Goal: Book appointment/travel/reservation

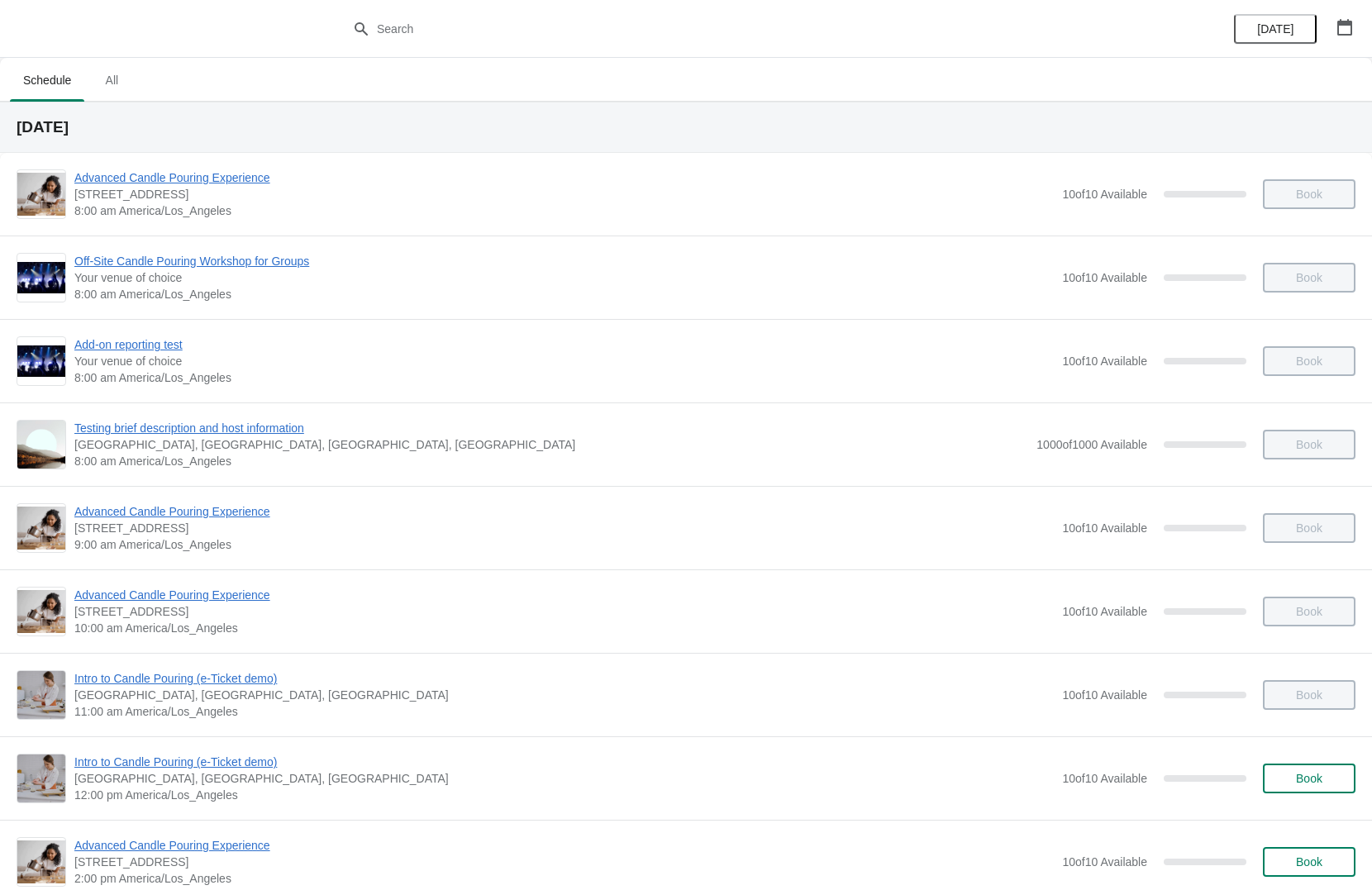
click at [1328, 204] on div "Book" at bounding box center [1301, 194] width 109 height 30
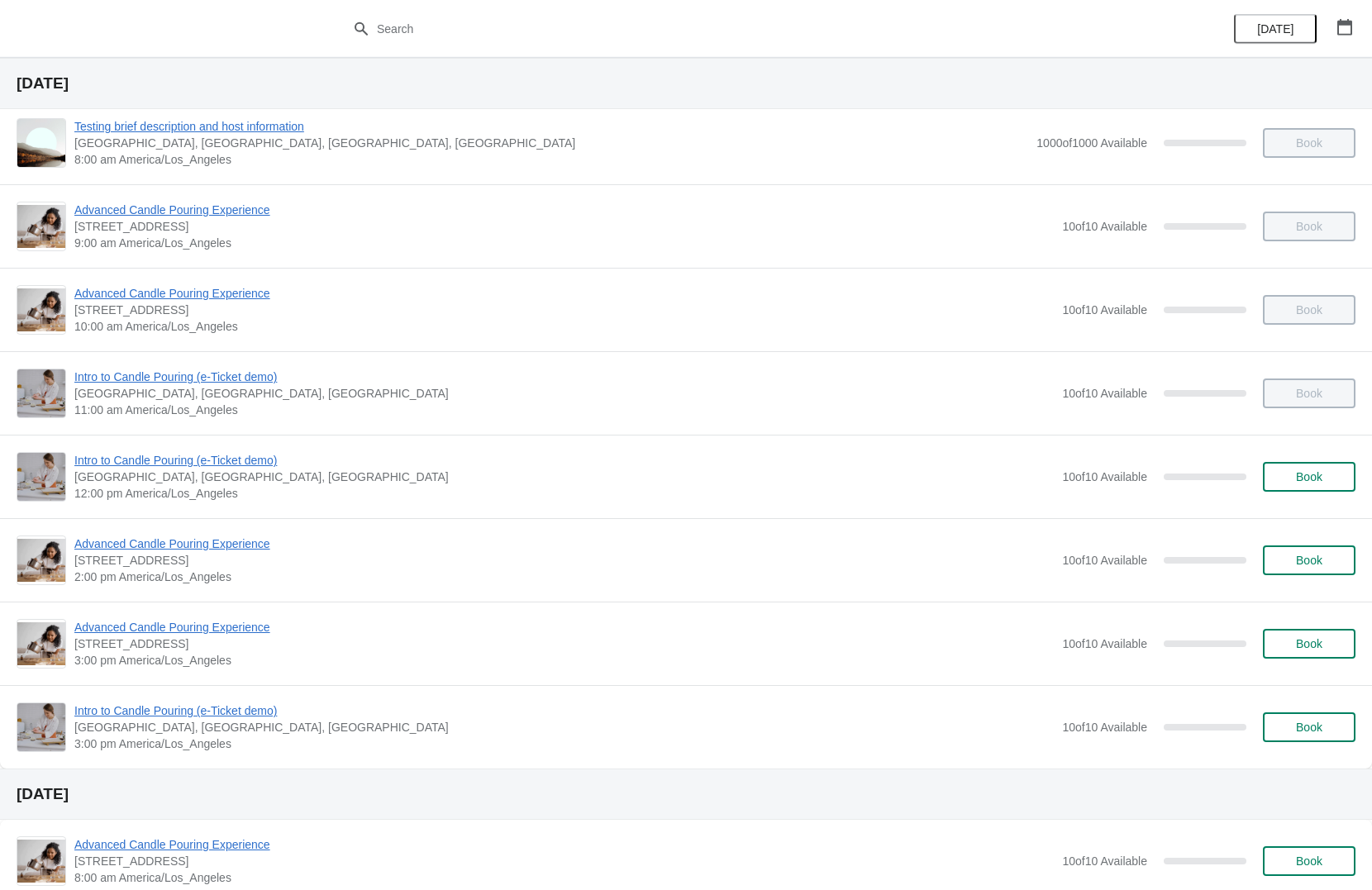
scroll to position [331, 0]
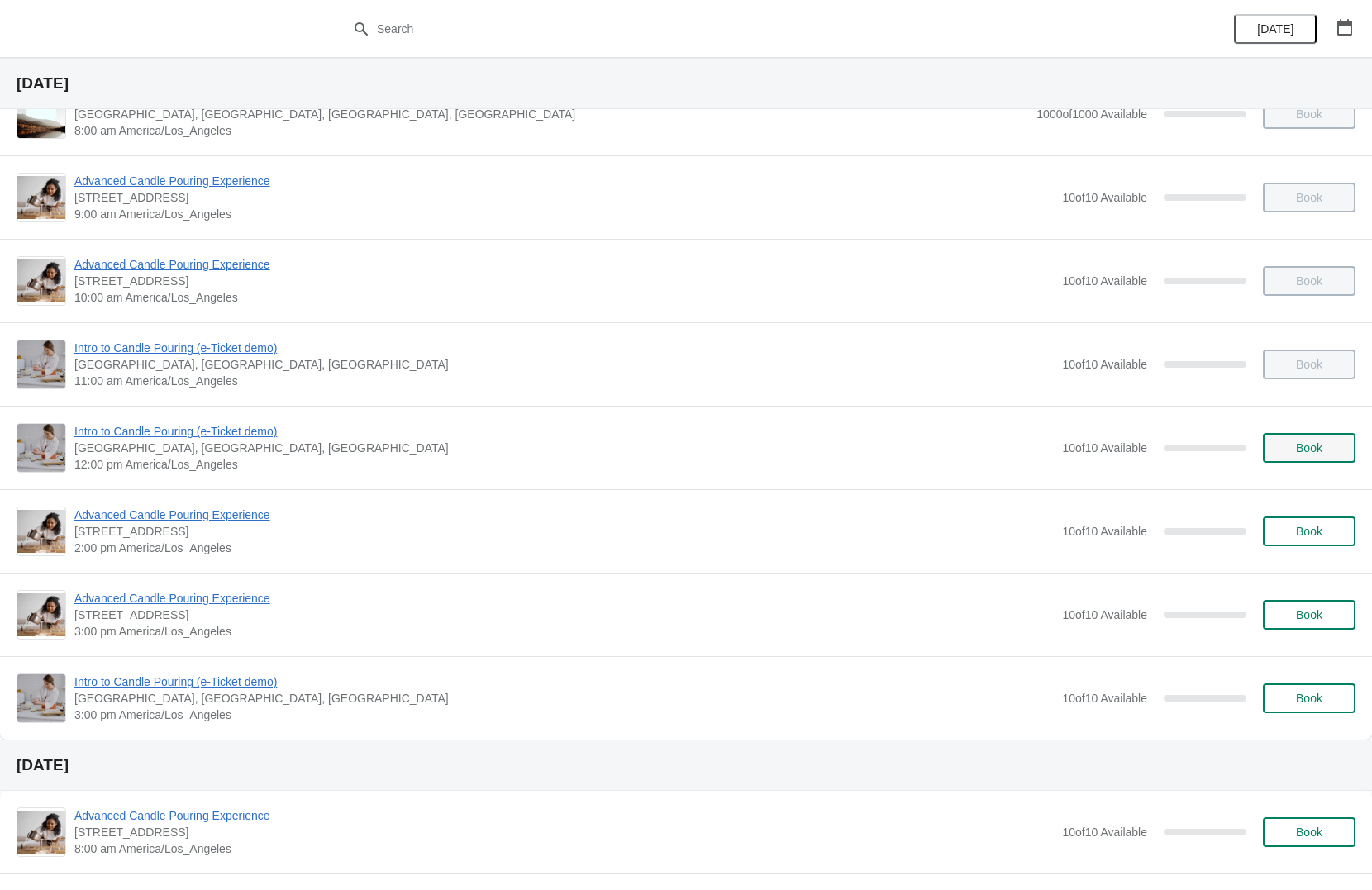
click at [1297, 455] on button "Book" at bounding box center [1310, 448] width 93 height 30
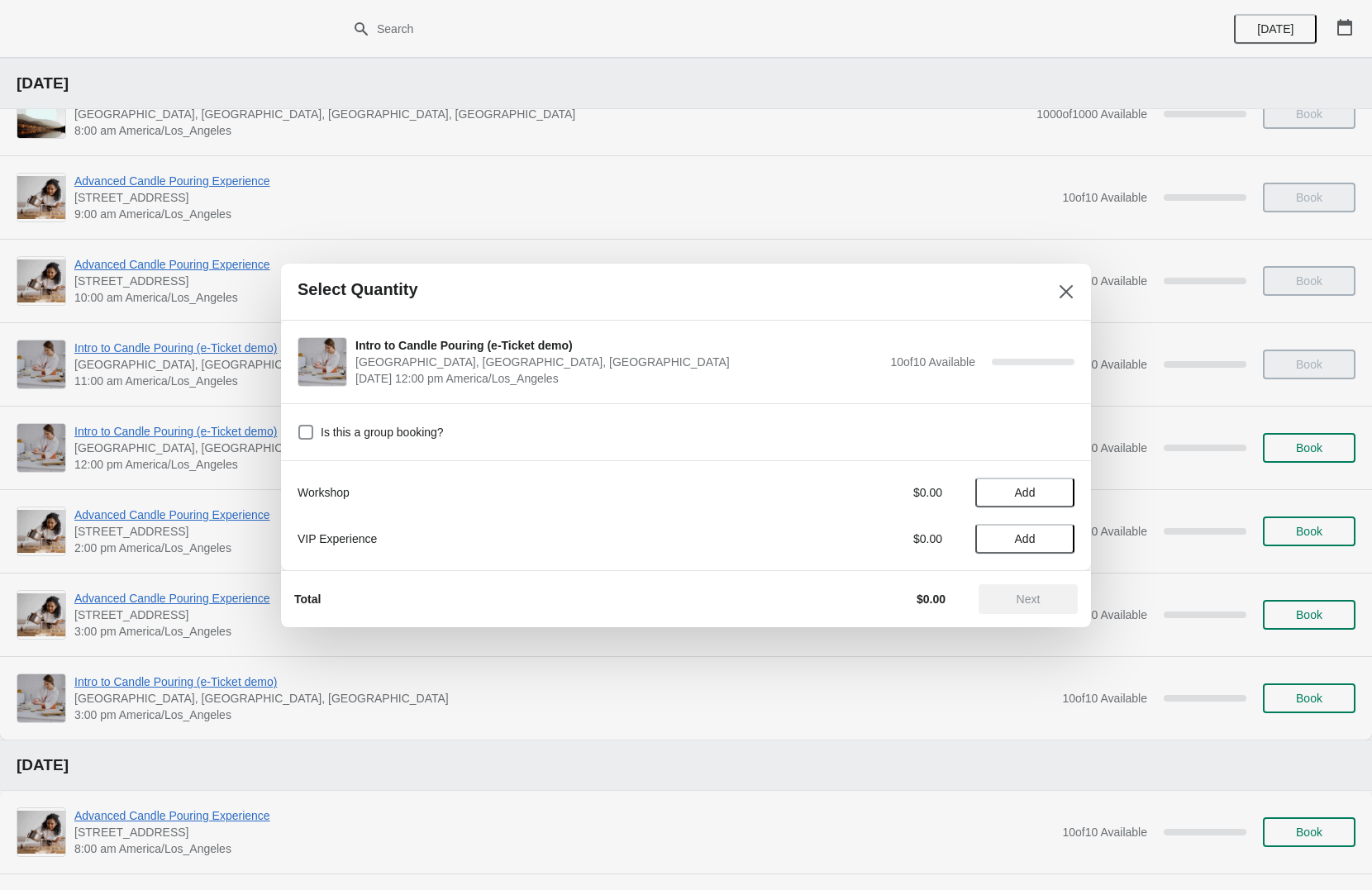
click at [855, 434] on div "Is this a group booking?" at bounding box center [686, 432] width 810 height 57
click at [357, 419] on div "Is this a group booking?" at bounding box center [686, 432] width 810 height 57
click at [374, 431] on span "Is this a group booking?" at bounding box center [381, 432] width 123 height 17
click at [300, 426] on input "Is this a group booking?" at bounding box center [299, 425] width 1 height 1
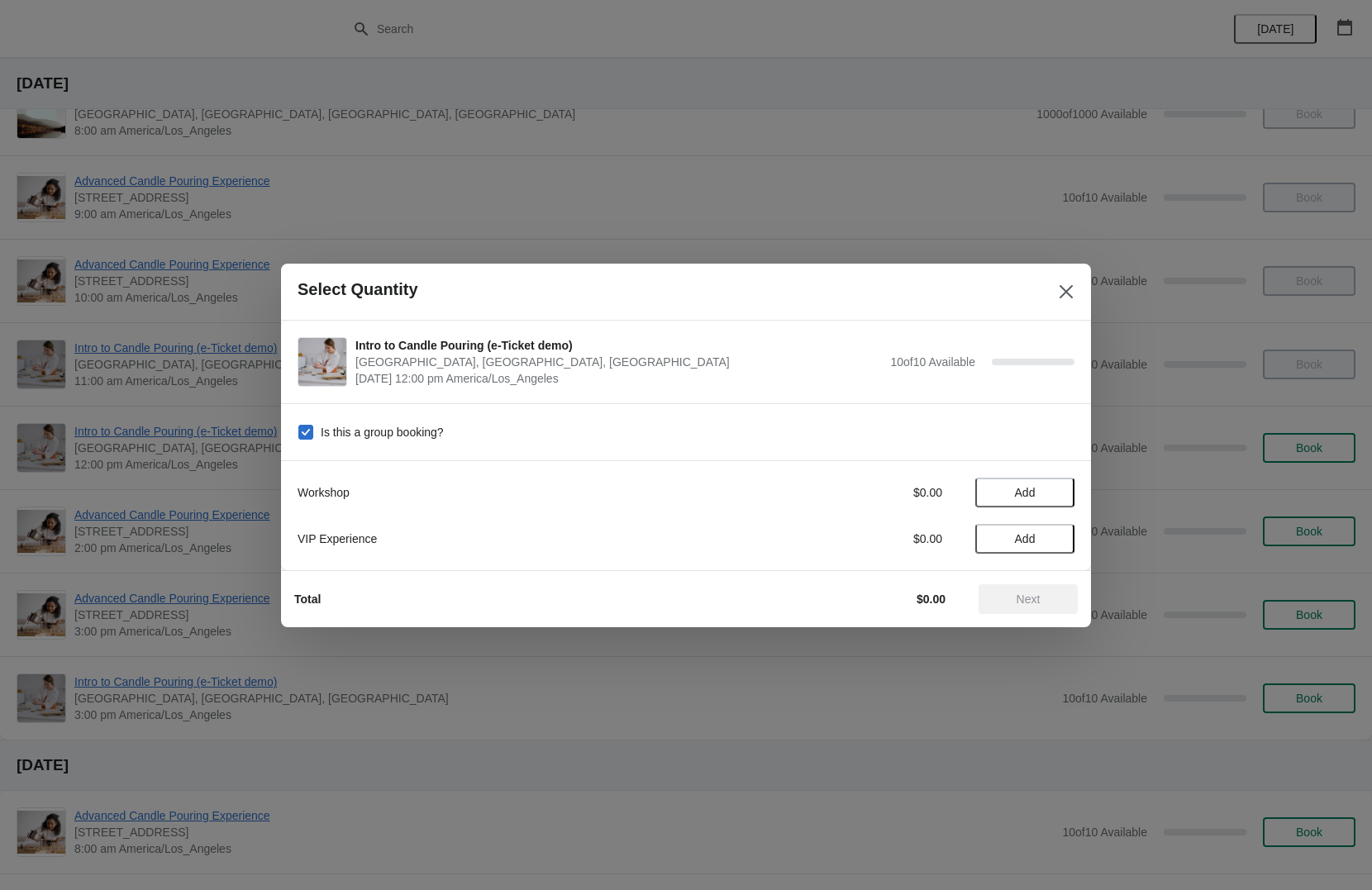
click at [374, 431] on span "Is this a group booking?" at bounding box center [381, 432] width 123 height 17
click at [300, 426] on input "Is this a group booking?" at bounding box center [299, 425] width 1 height 1
checkbox input "false"
click at [1044, 493] on span "Add" at bounding box center [1025, 492] width 69 height 13
click at [1033, 593] on span "Next" at bounding box center [1029, 598] width 24 height 13
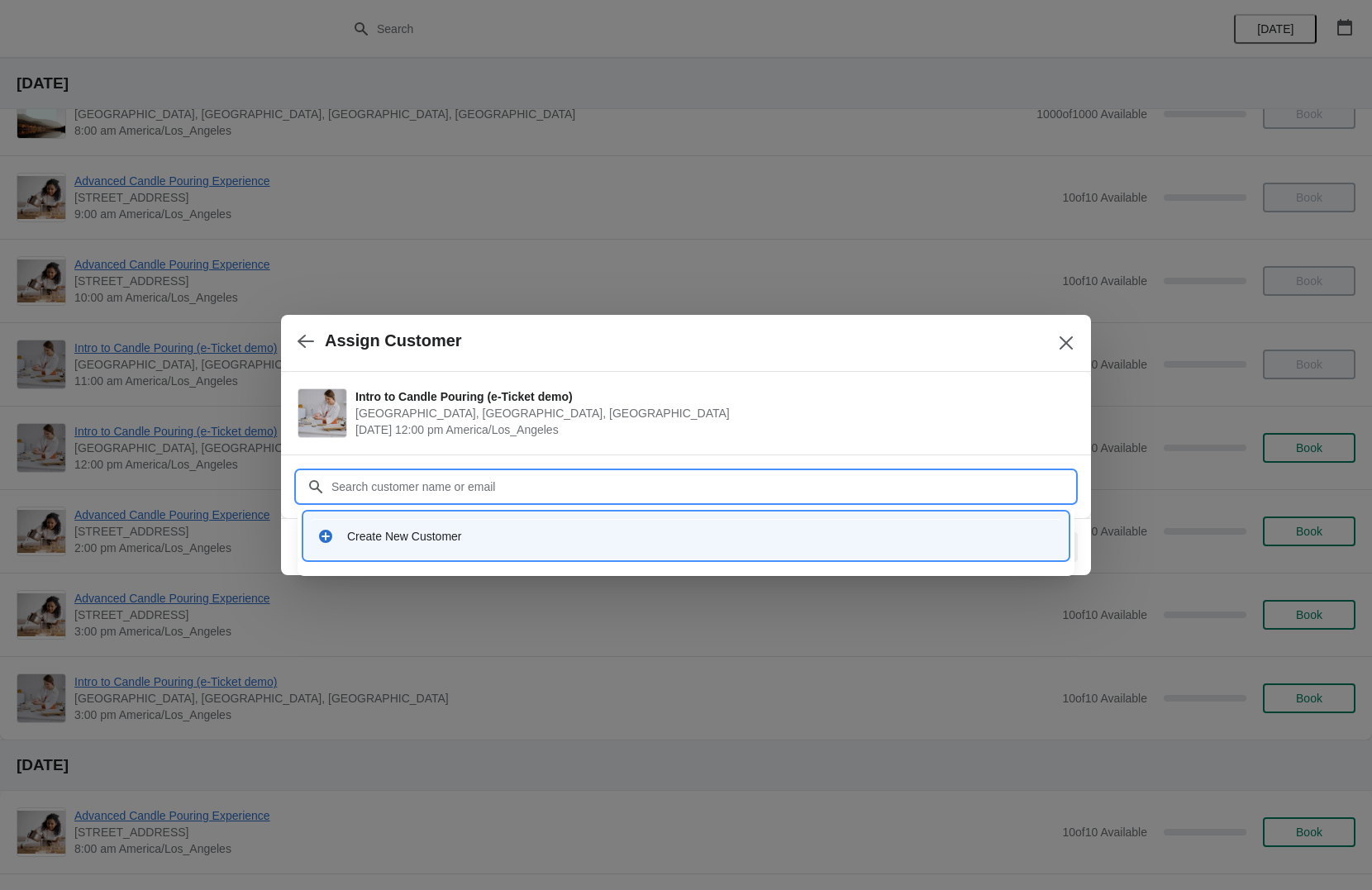
click at [616, 485] on input "Customer" at bounding box center [703, 487] width 744 height 30
click at [592, 534] on div "Create New Customer" at bounding box center [701, 536] width 708 height 17
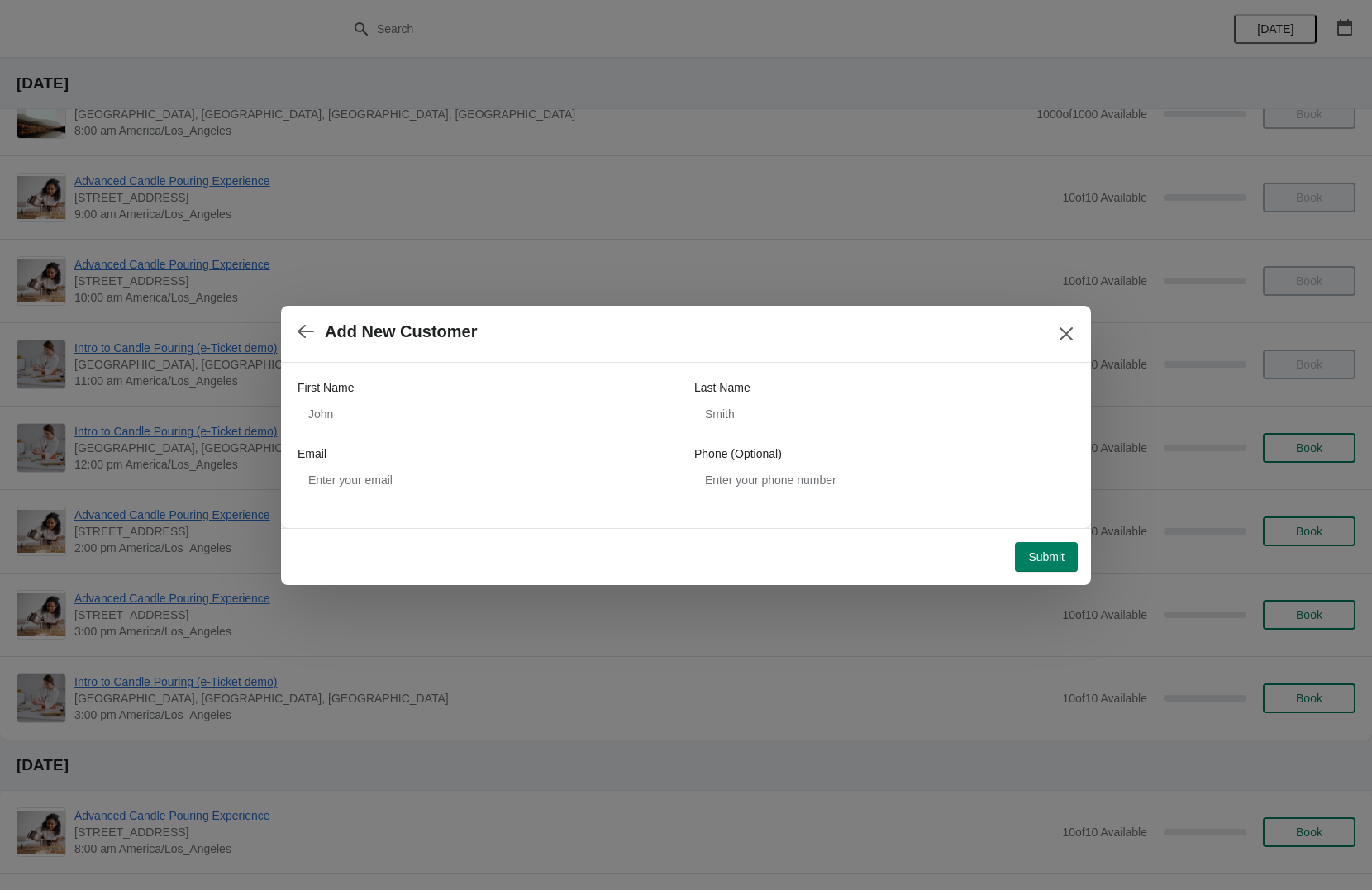
click at [592, 534] on div "Submit" at bounding box center [679, 551] width 797 height 43
click at [810, 529] on div "Submit" at bounding box center [679, 551] width 797 height 43
click at [304, 337] on icon "button" at bounding box center [306, 331] width 17 height 17
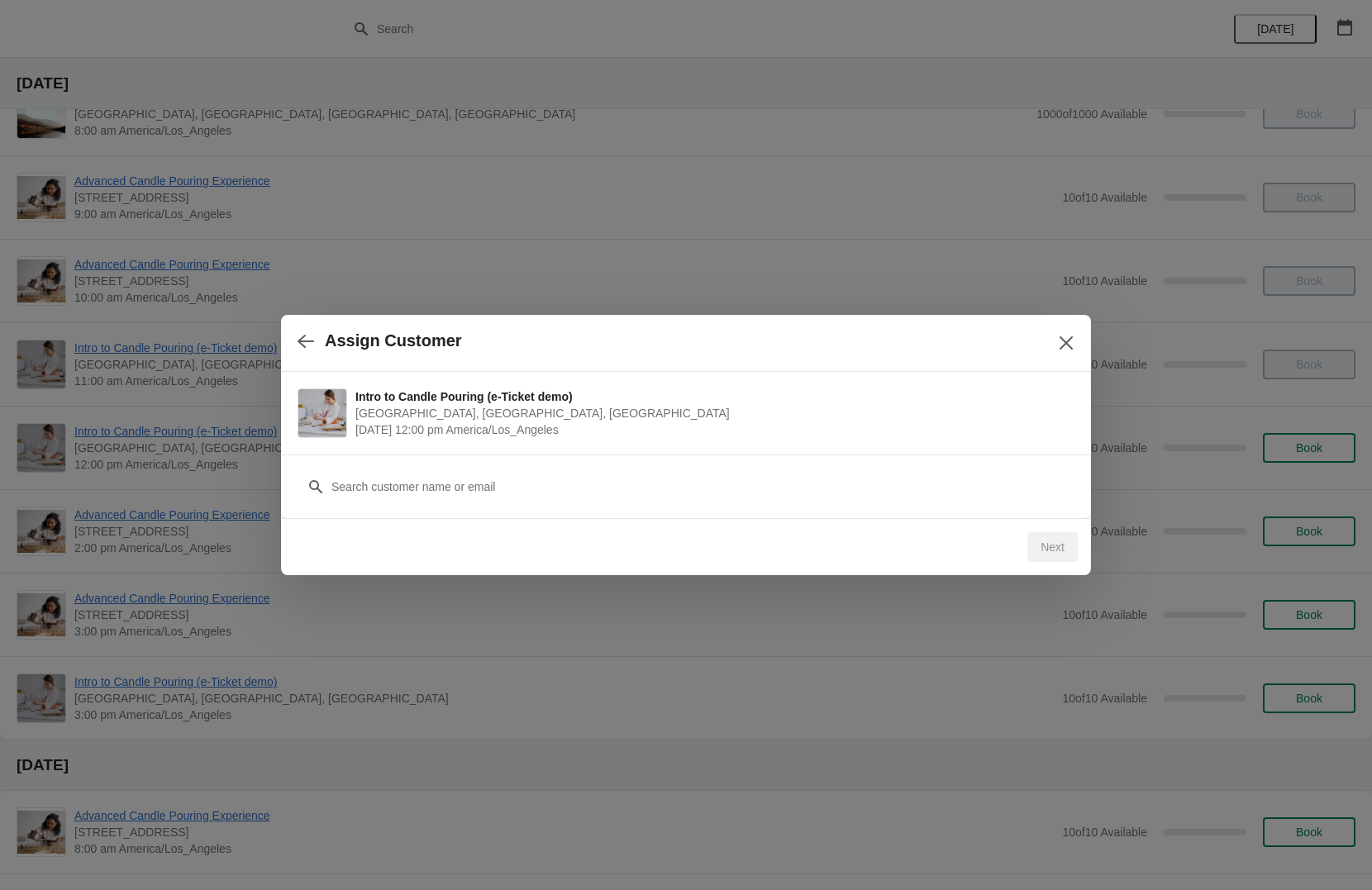
drag, startPoint x: 496, startPoint y: 505, endPoint x: 514, endPoint y: 510, distance: 18.7
click at [497, 504] on div "Customer" at bounding box center [686, 486] width 810 height 64
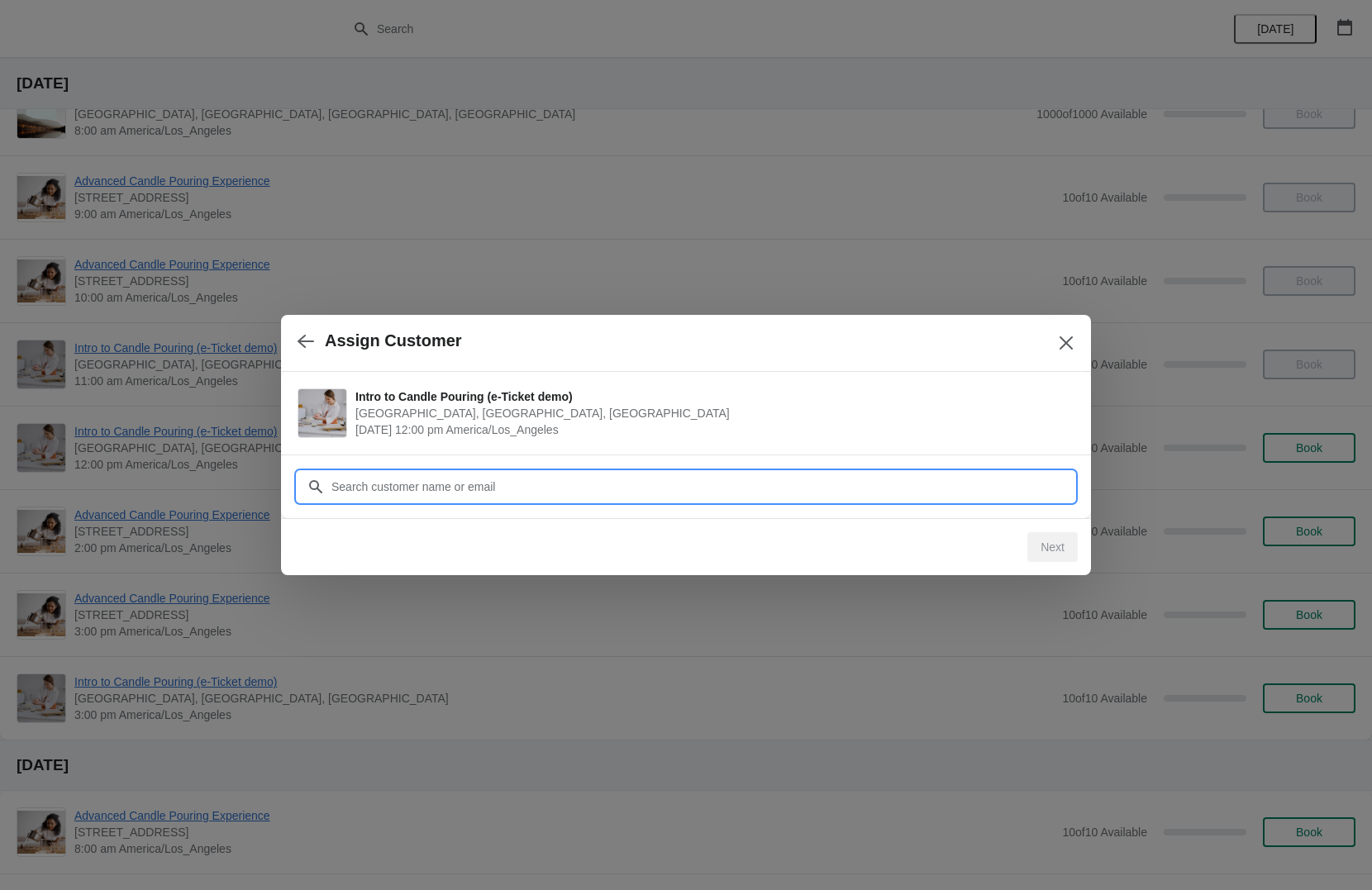
click at [500, 475] on input "Customer" at bounding box center [703, 487] width 744 height 30
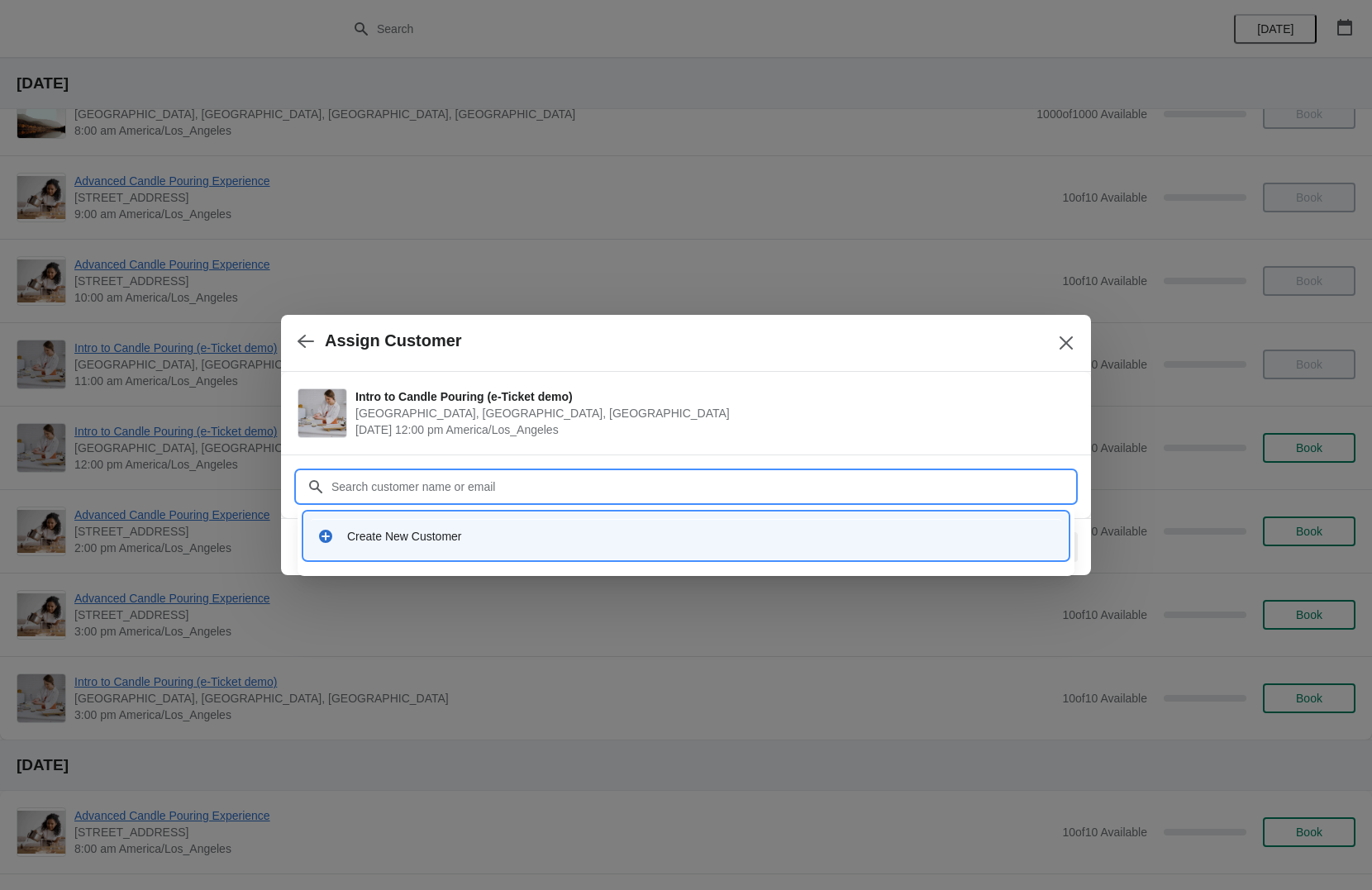
click at [542, 459] on div "Customer" at bounding box center [686, 478] width 777 height 46
